Goal: Information Seeking & Learning: Learn about a topic

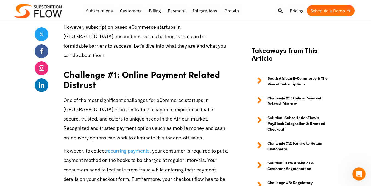
scroll to position [521, 0]
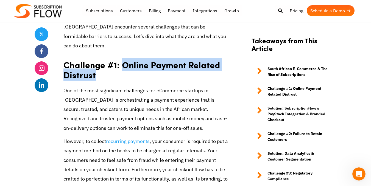
drag, startPoint x: 120, startPoint y: 36, endPoint x: 128, endPoint y: 48, distance: 14.1
click at [128, 54] on h2 "Challenge #1: Online Payment Related Distrust" at bounding box center [146, 67] width 166 height 27
copy strong "Online Payment Related Distrust"
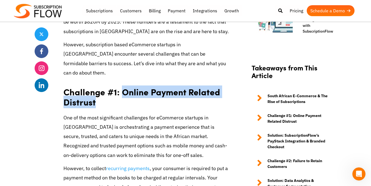
scroll to position [494, 0]
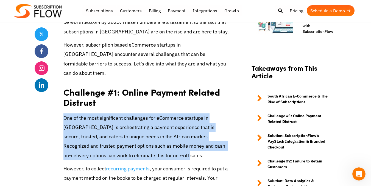
drag, startPoint x: 145, startPoint y: 127, endPoint x: 65, endPoint y: 89, distance: 88.8
click at [65, 114] on p "One of the most significant challenges for eCommerce startups in [GEOGRAPHIC_DA…" at bounding box center [146, 137] width 166 height 47
copy p "One of the most significant challenges for eCommerce startups in [GEOGRAPHIC_DA…"
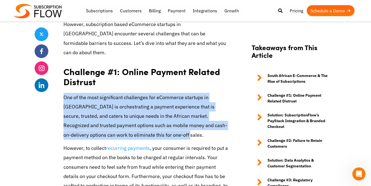
scroll to position [521, 0]
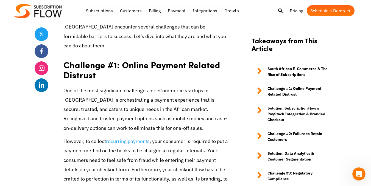
click at [164, 98] on p "One of the most significant challenges for eCommerce startups in [GEOGRAPHIC_DA…" at bounding box center [146, 109] width 166 height 47
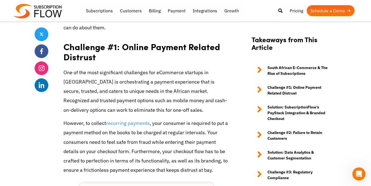
scroll to position [549, 0]
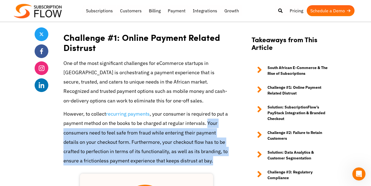
drag, startPoint x: 206, startPoint y: 96, endPoint x: 184, endPoint y: 128, distance: 38.8
click at [209, 133] on p "However, to collect recurring payments , your consumer is required to put a pay…" at bounding box center [146, 138] width 166 height 56
copy p "Your consumers need to feel safe from fraud while entering their payment detail…"
